Goal: Book appointment/travel/reservation

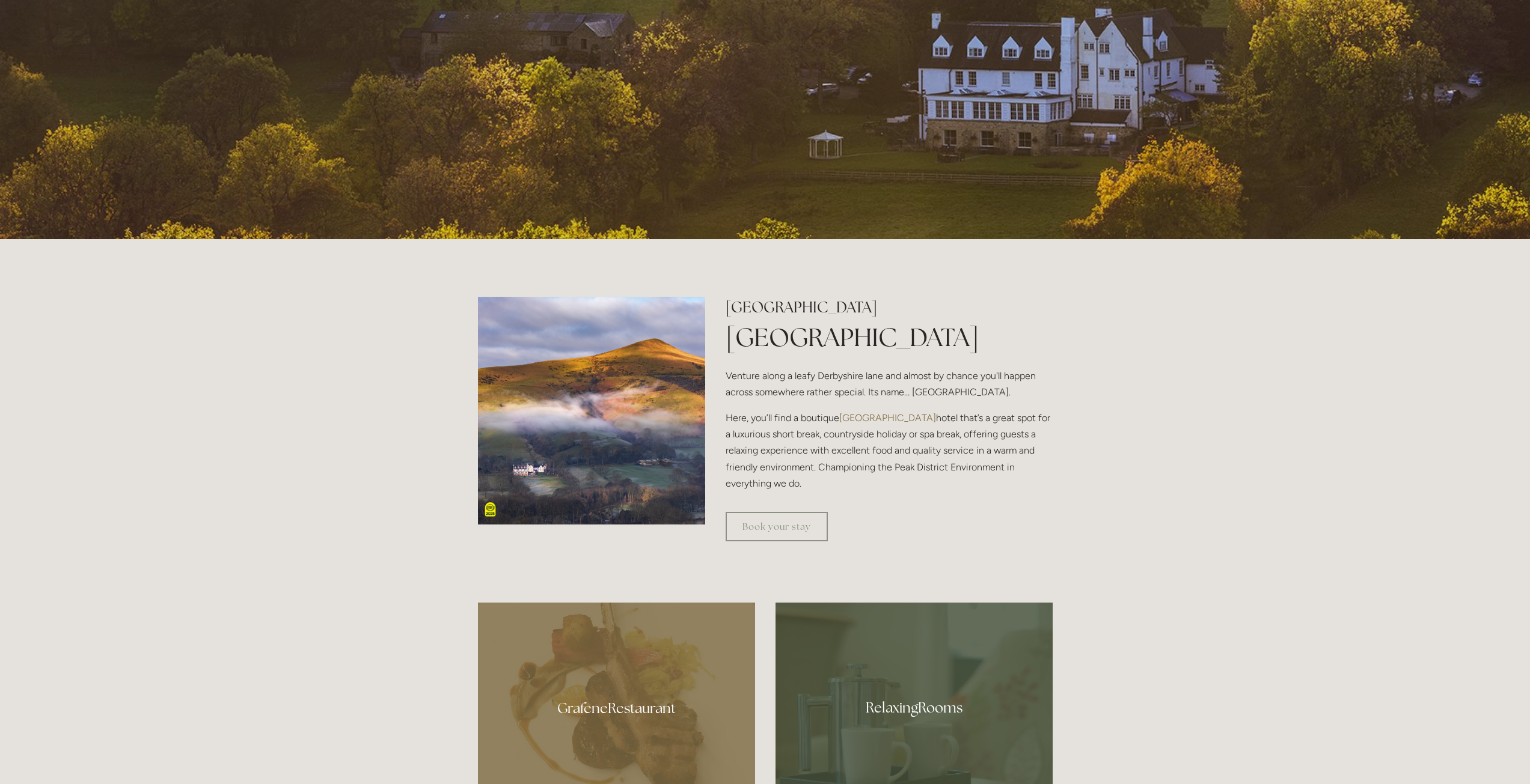
scroll to position [721, 0]
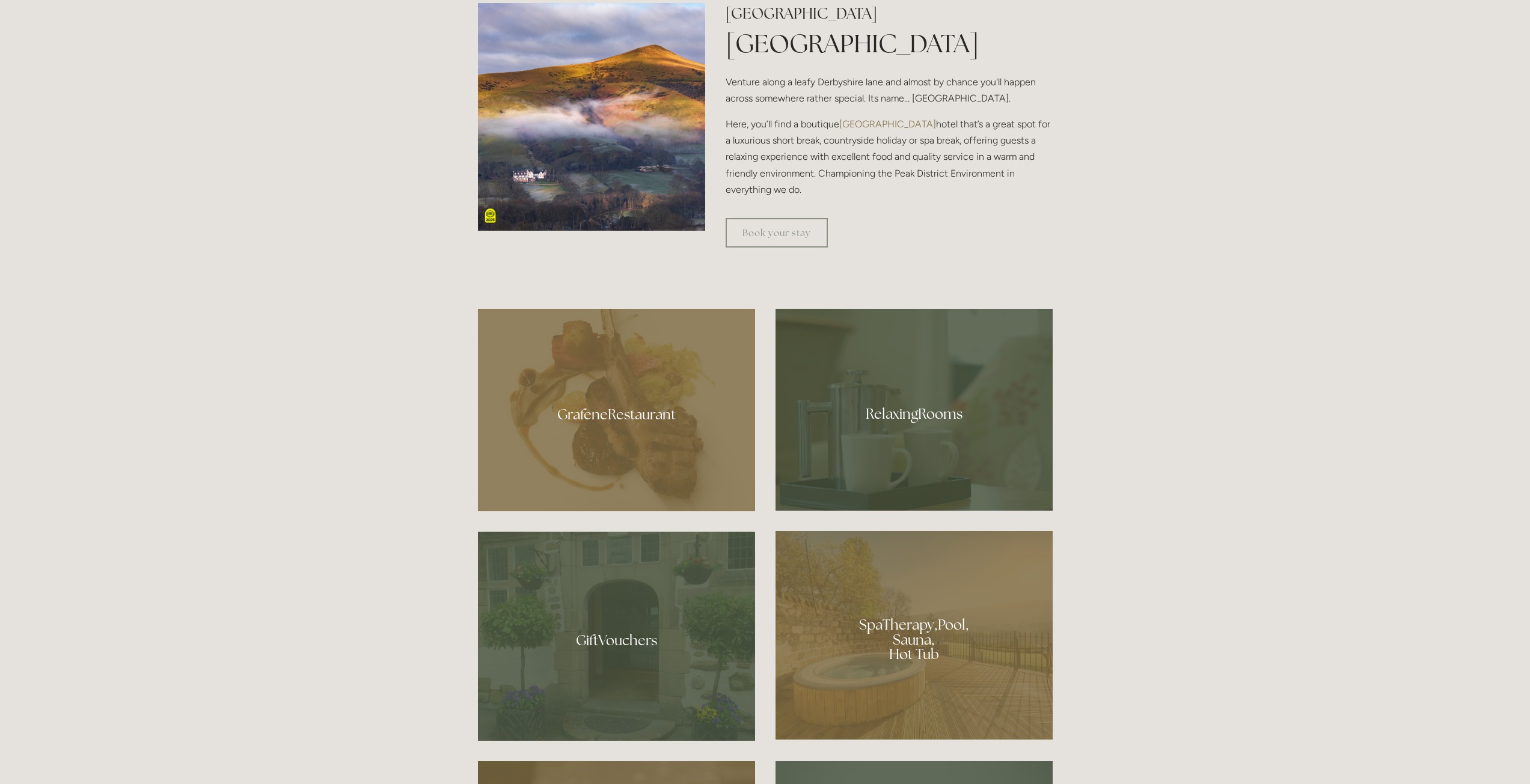
click at [889, 421] on div at bounding box center [914, 410] width 277 height 202
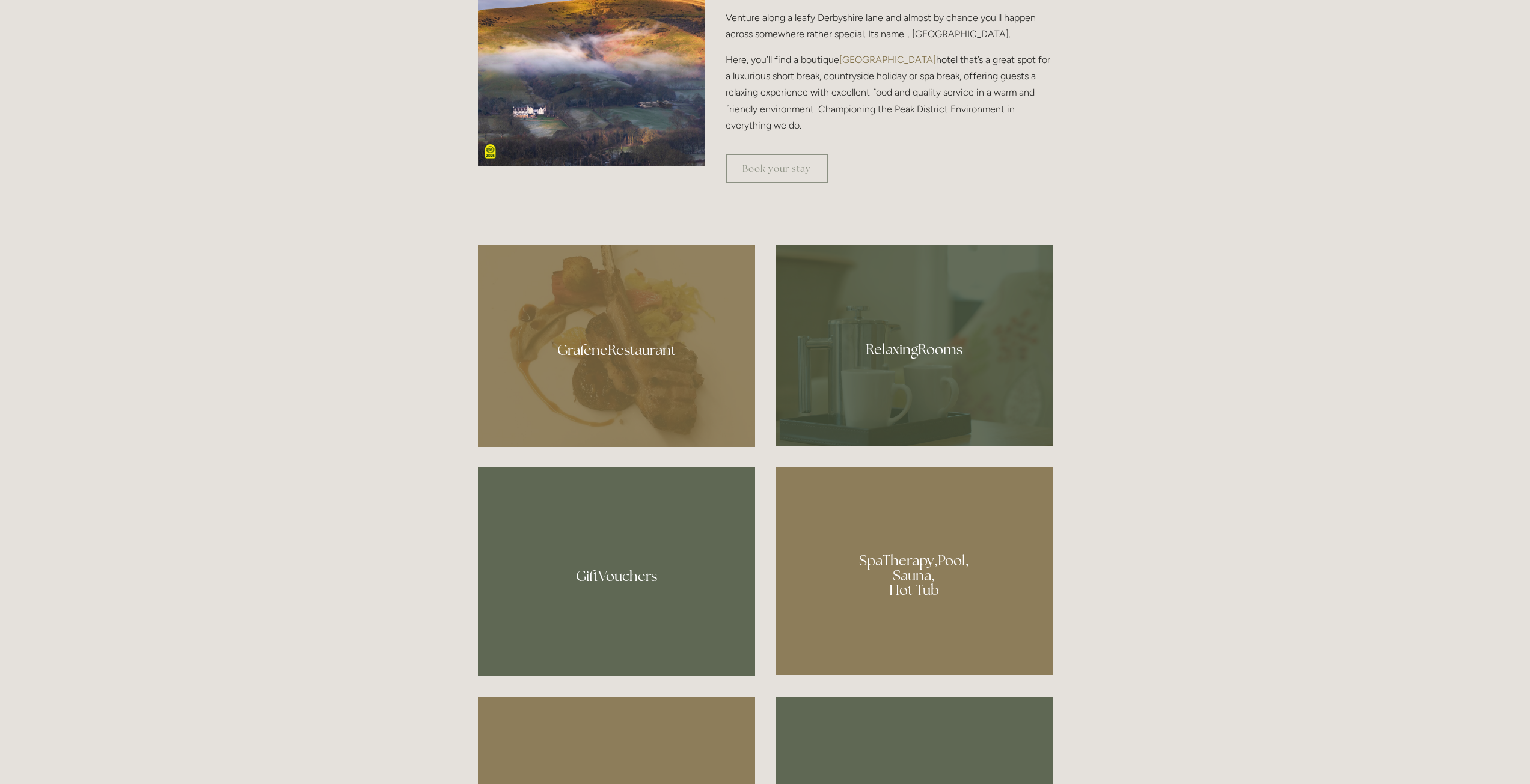
scroll to position [781, 0]
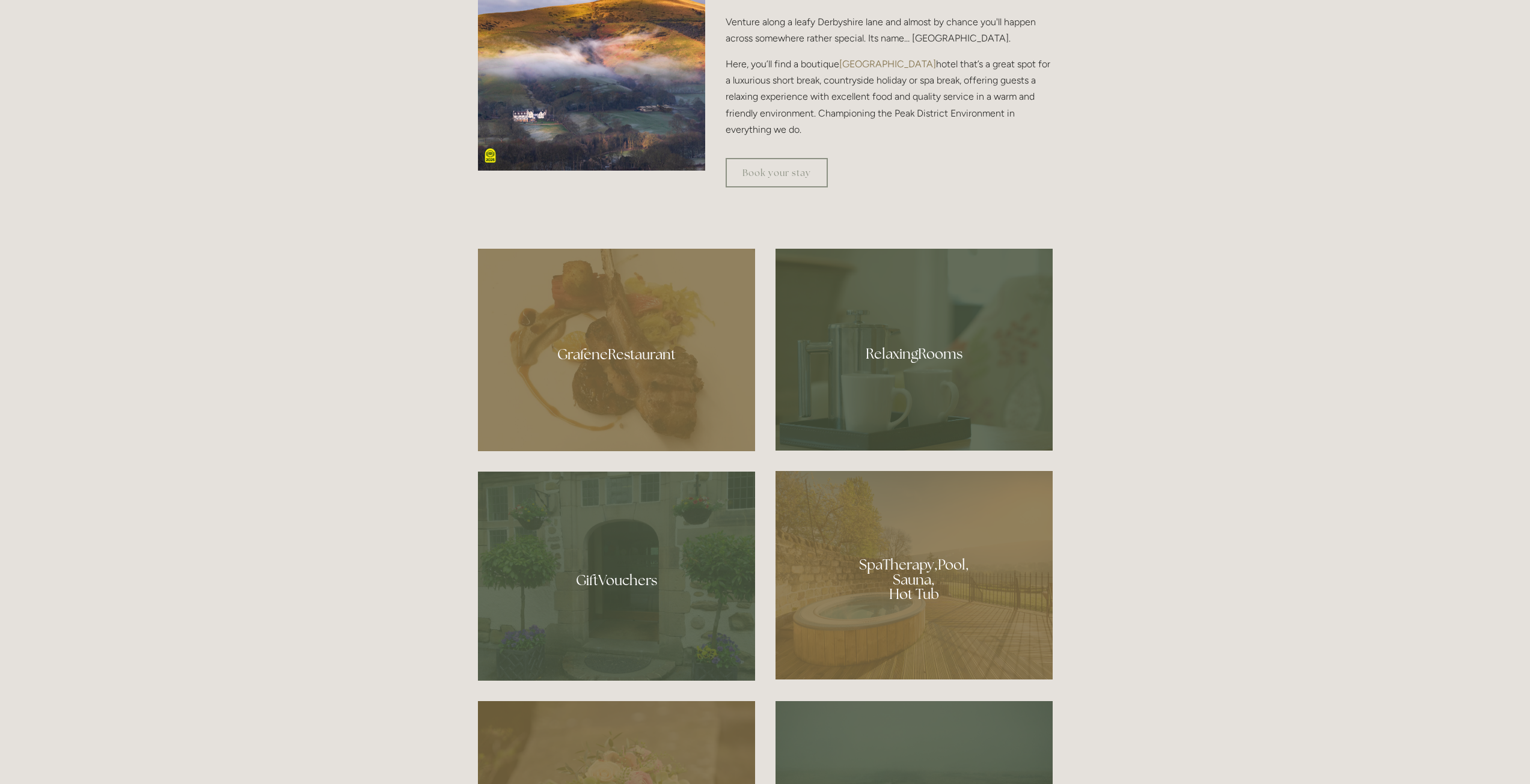
click at [909, 351] on div at bounding box center [914, 349] width 277 height 202
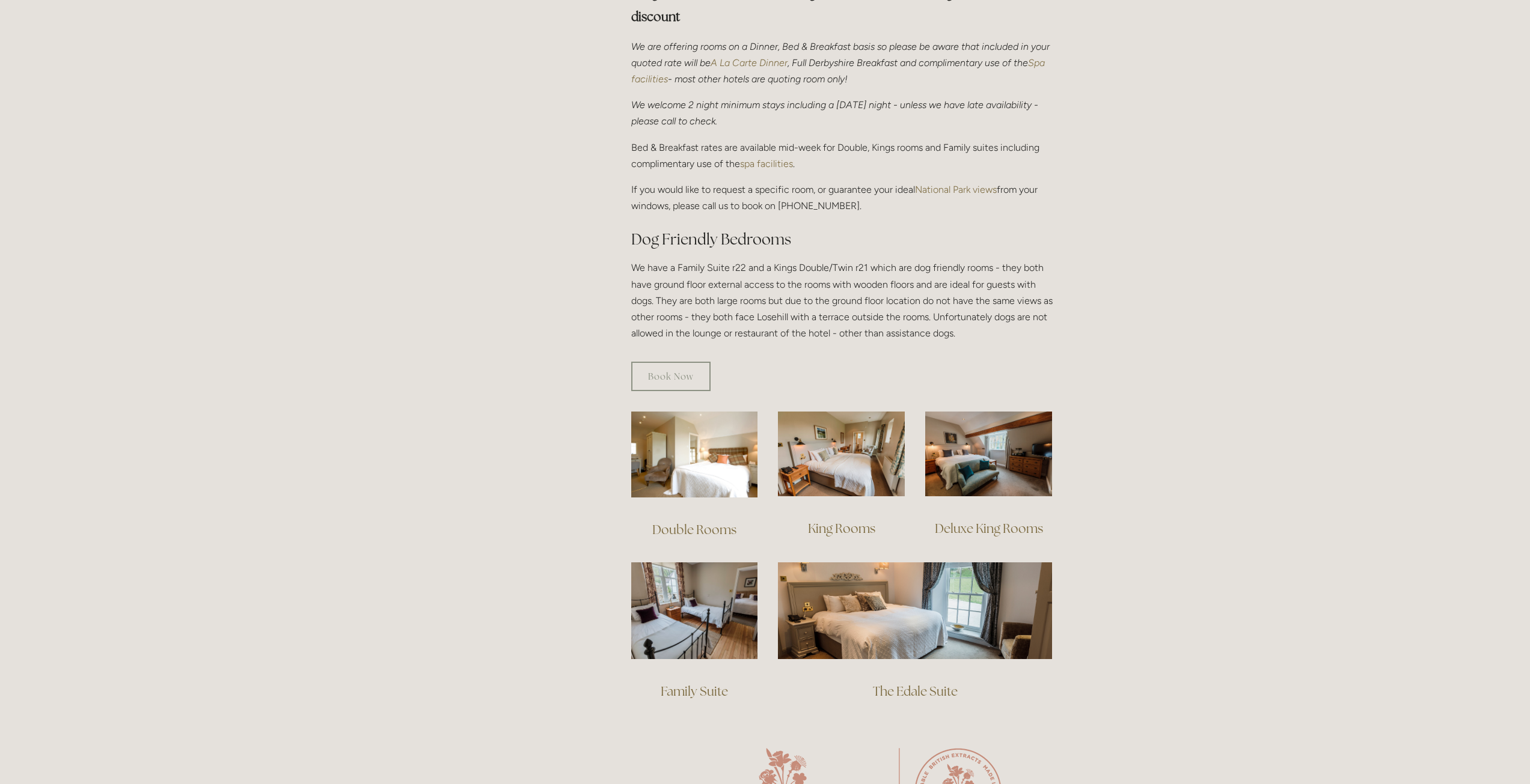
scroll to position [480, 0]
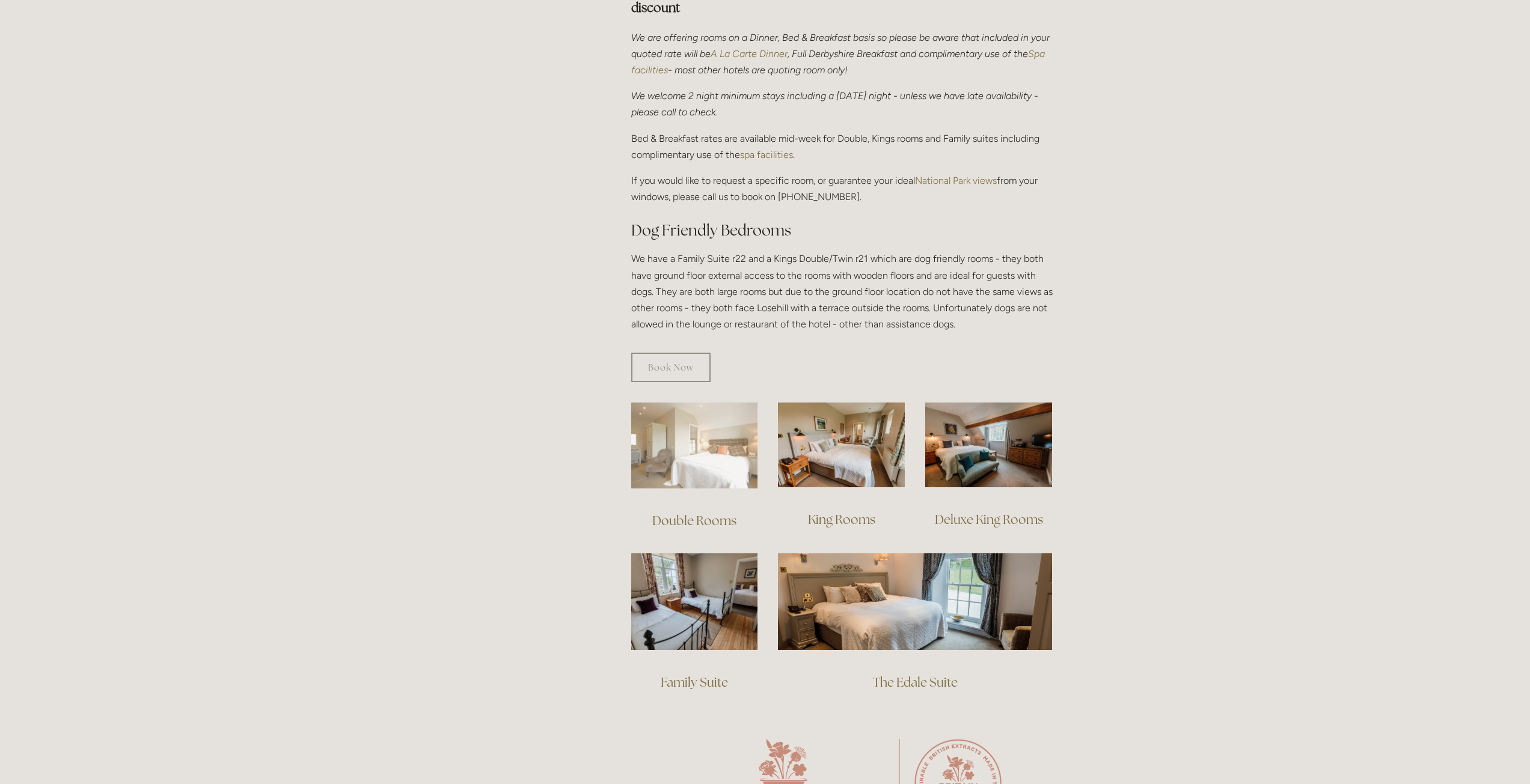
click at [692, 441] on img at bounding box center [695, 445] width 127 height 86
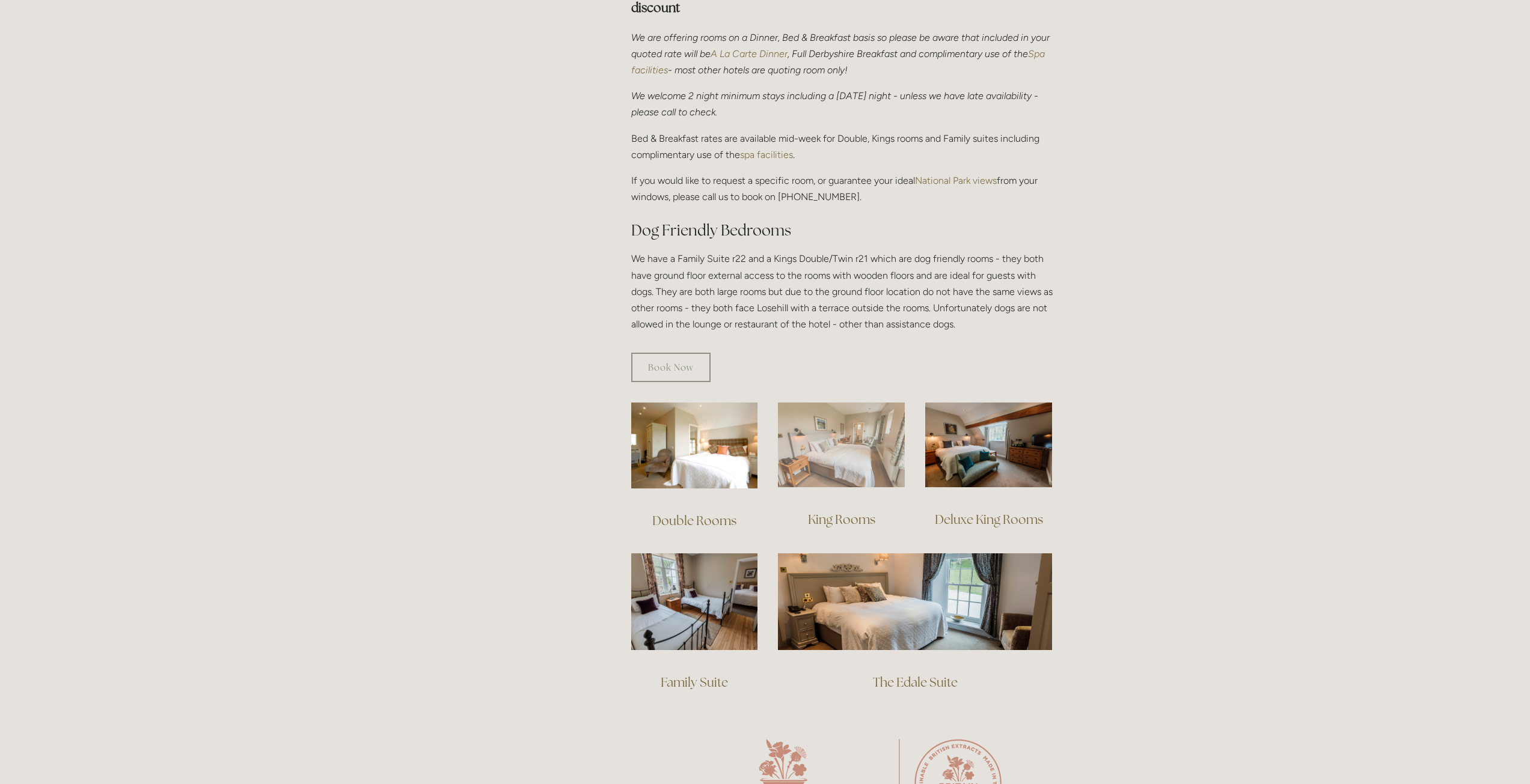
click at [853, 429] on img at bounding box center [841, 445] width 127 height 84
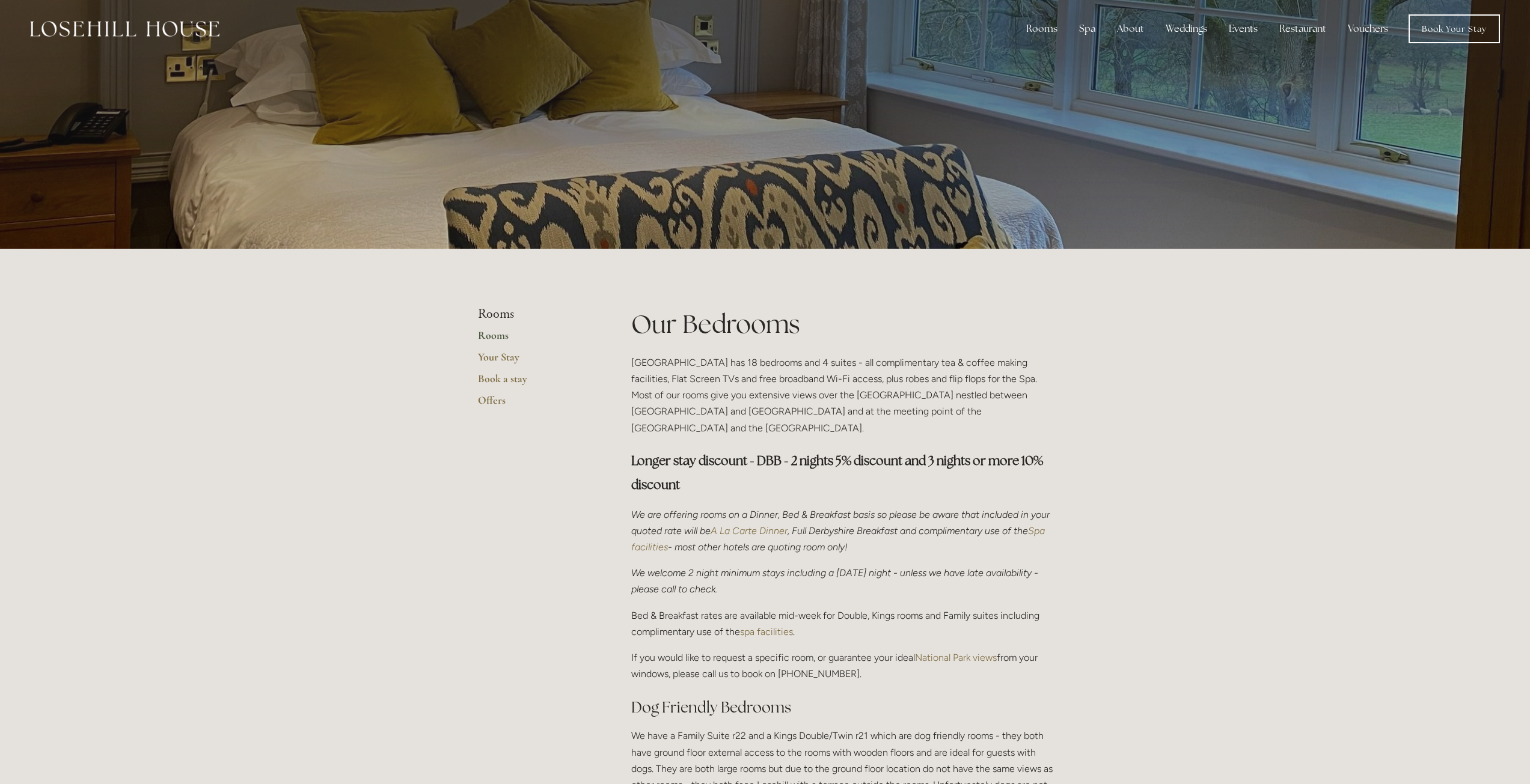
scroll to position [0, 0]
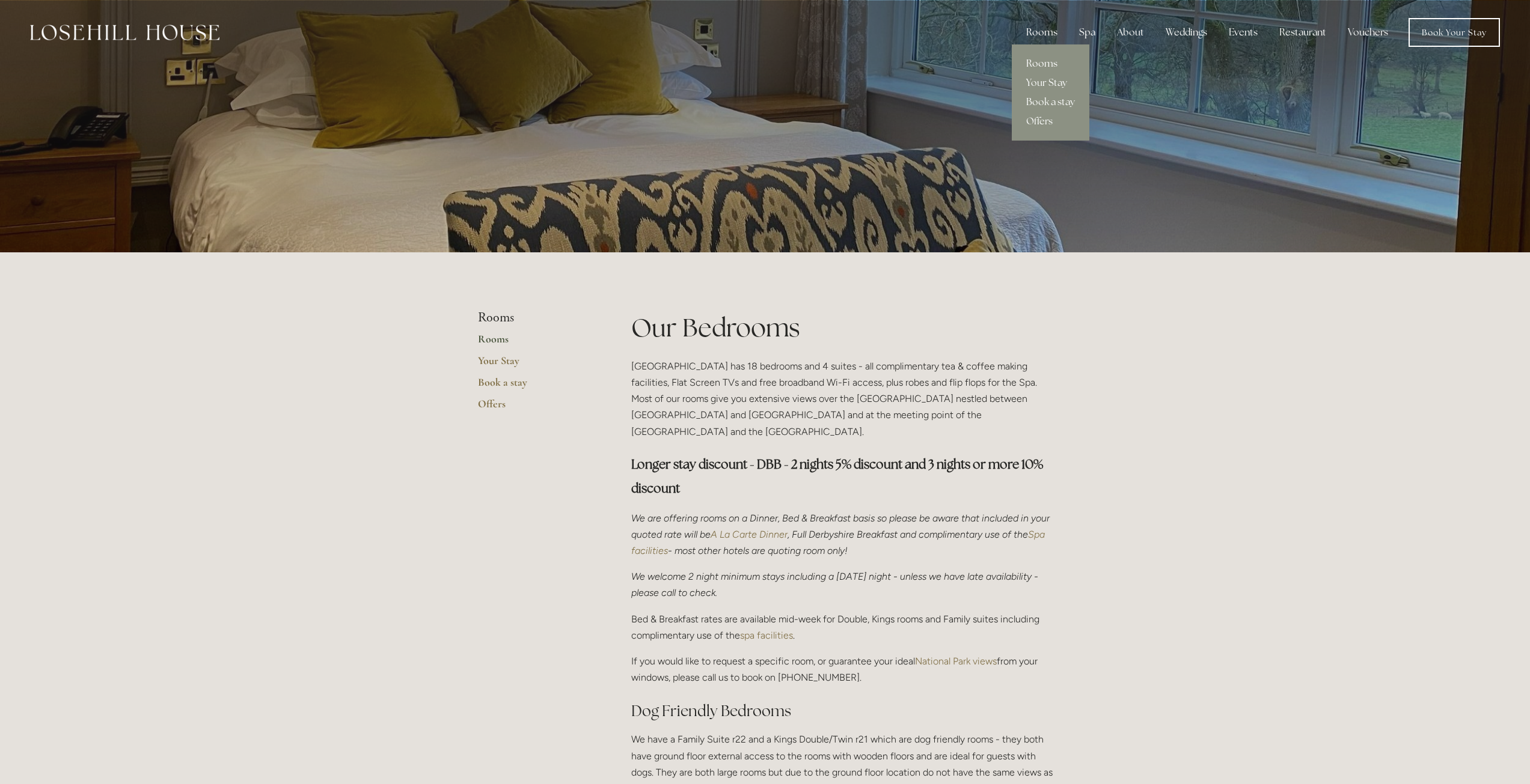
click at [1049, 71] on link "Rooms" at bounding box center [1050, 63] width 78 height 19
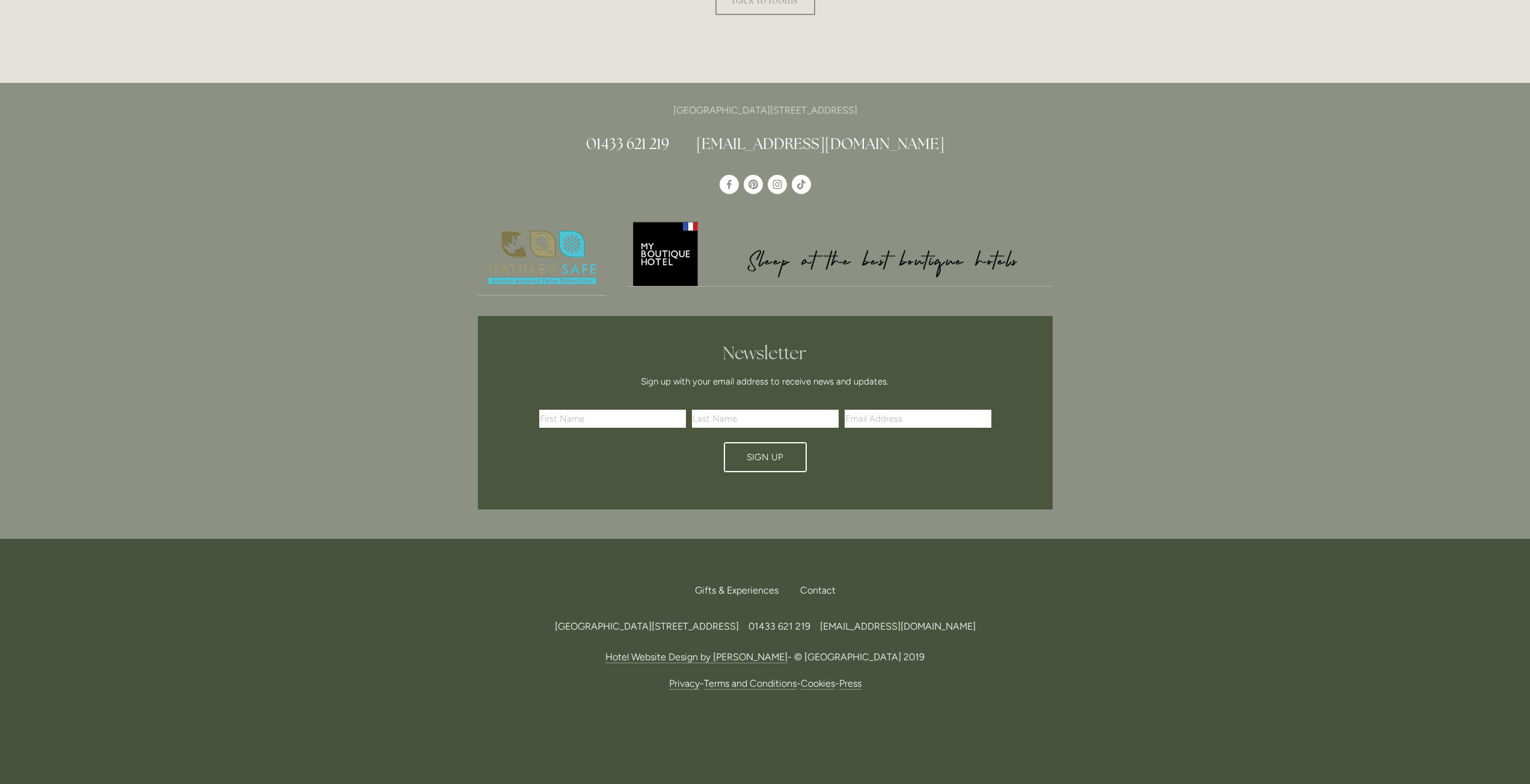
scroll to position [680, 0]
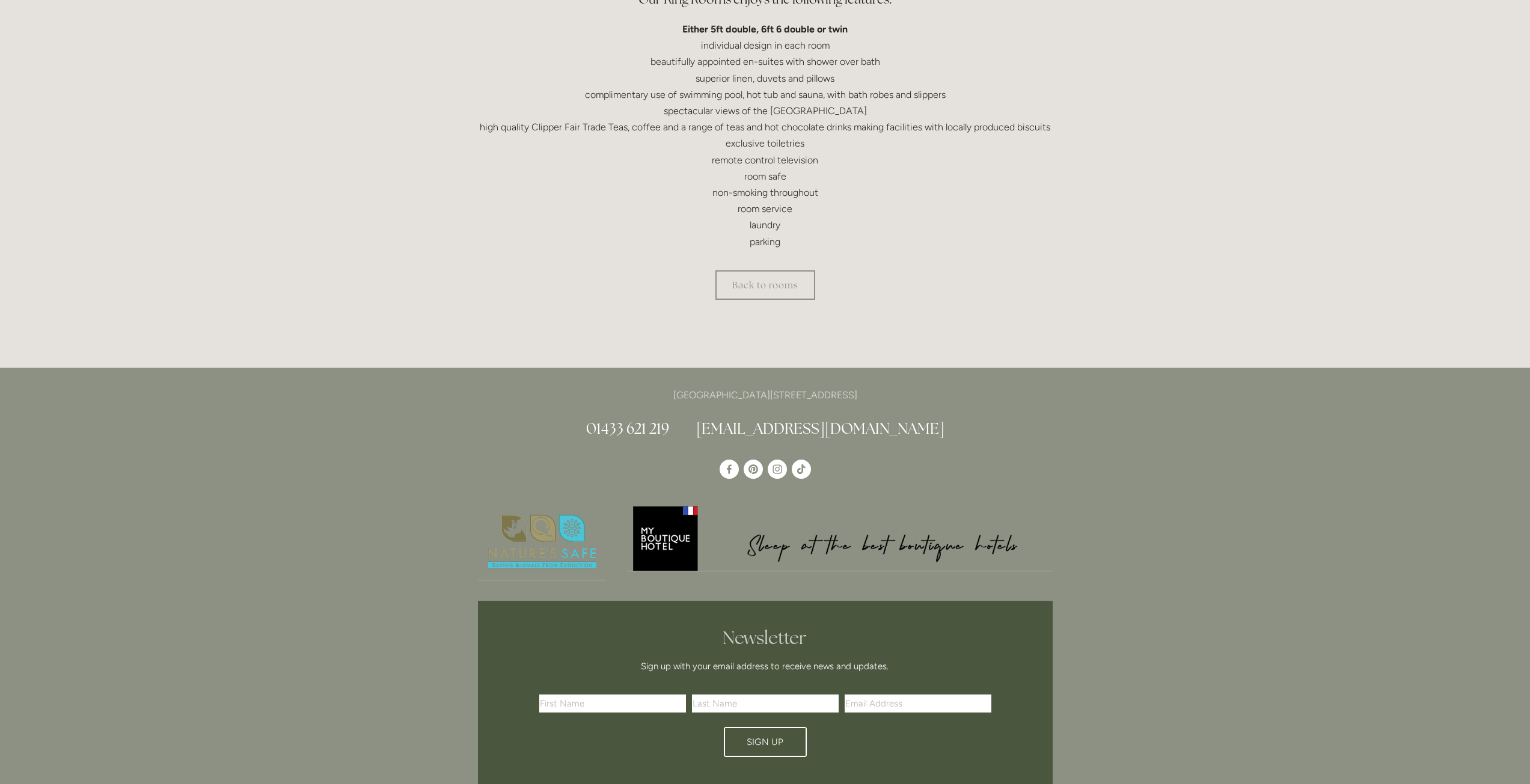
scroll to position [480, 0]
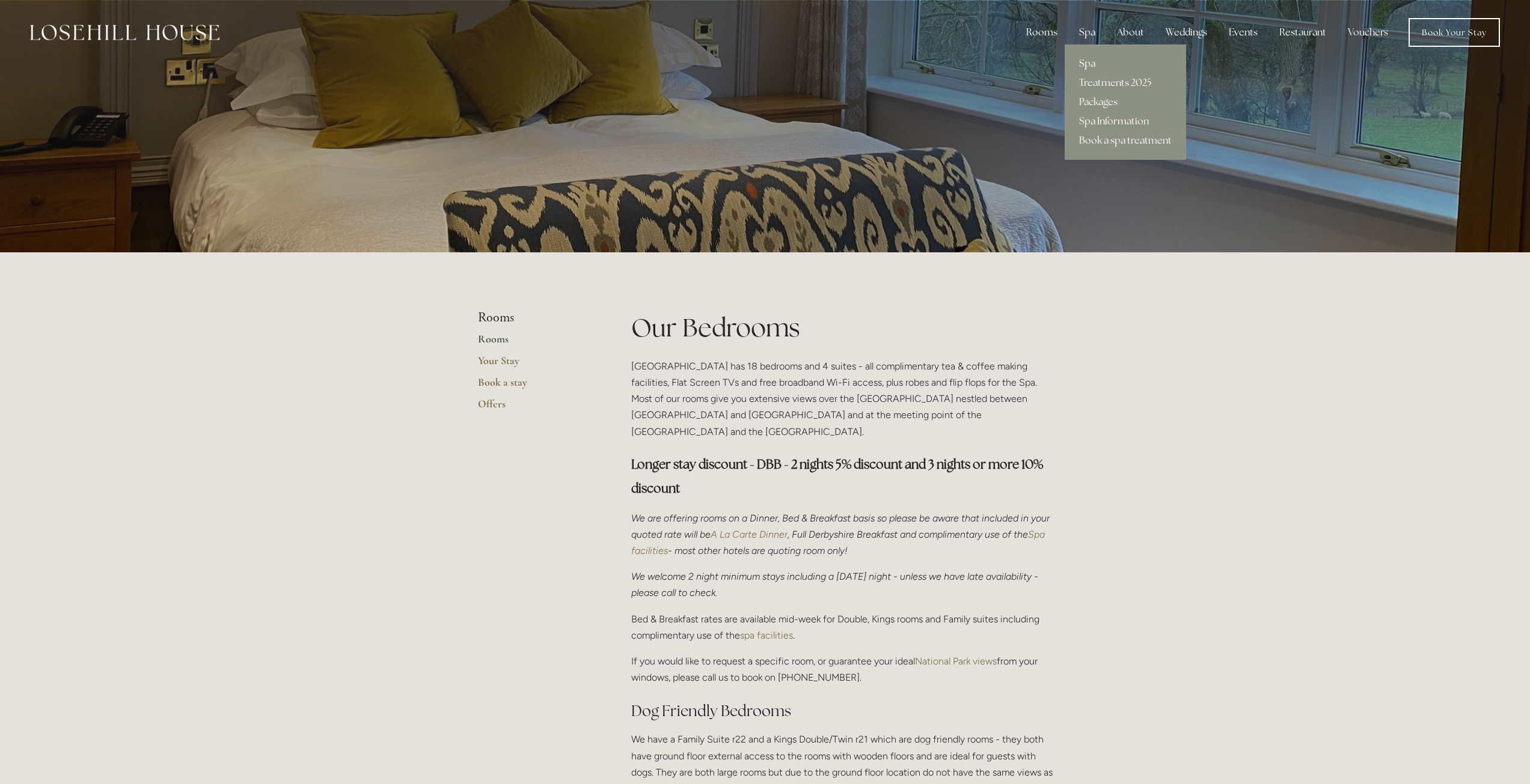
click at [1097, 68] on link "Spa" at bounding box center [1125, 63] width 121 height 19
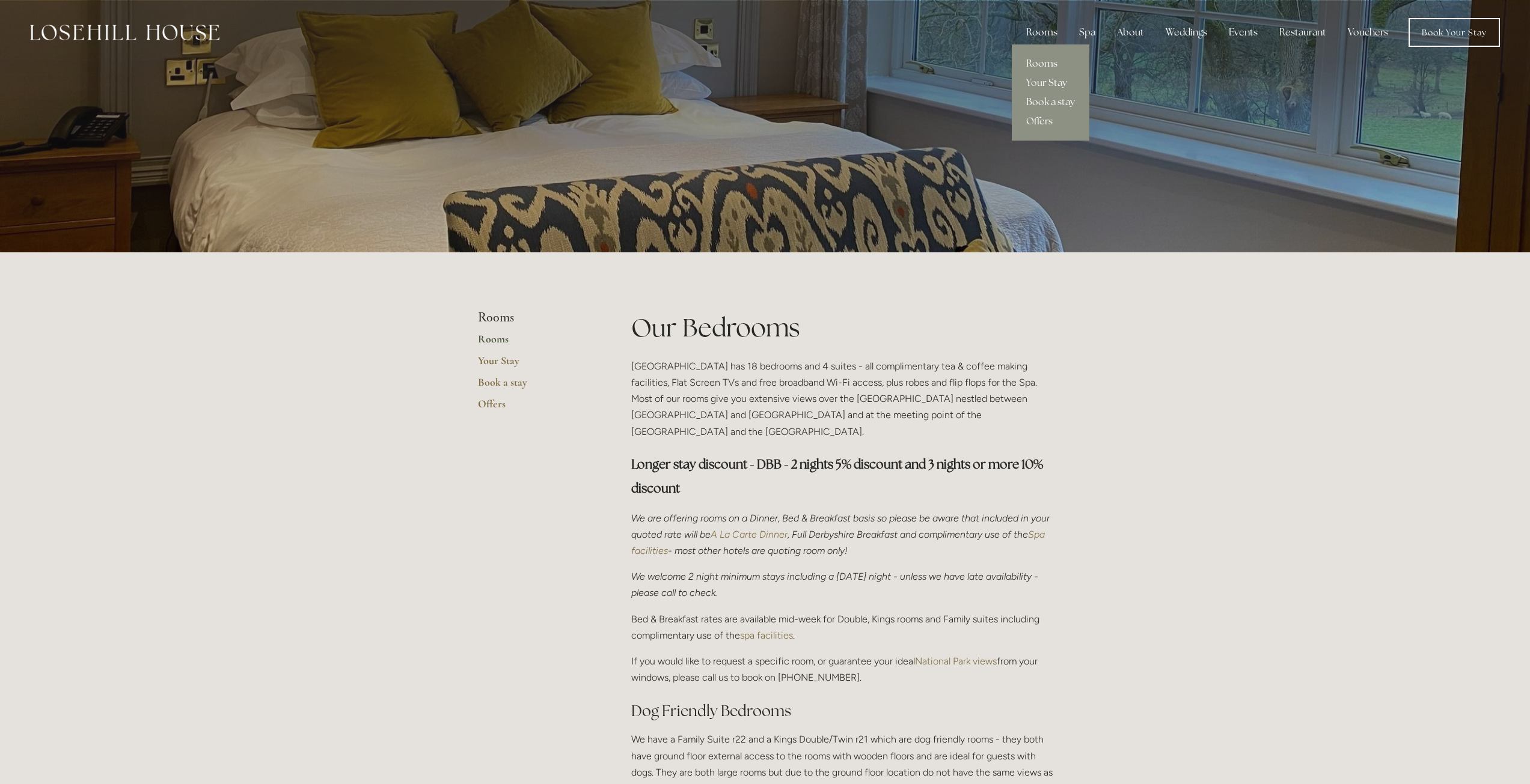
click at [1050, 61] on link "Rooms" at bounding box center [1050, 63] width 78 height 19
click at [489, 339] on link "Rooms" at bounding box center [535, 343] width 115 height 21
click at [1453, 27] on link "Book Your Stay" at bounding box center [1454, 33] width 91 height 29
